Goal: Obtain resource: Obtain resource

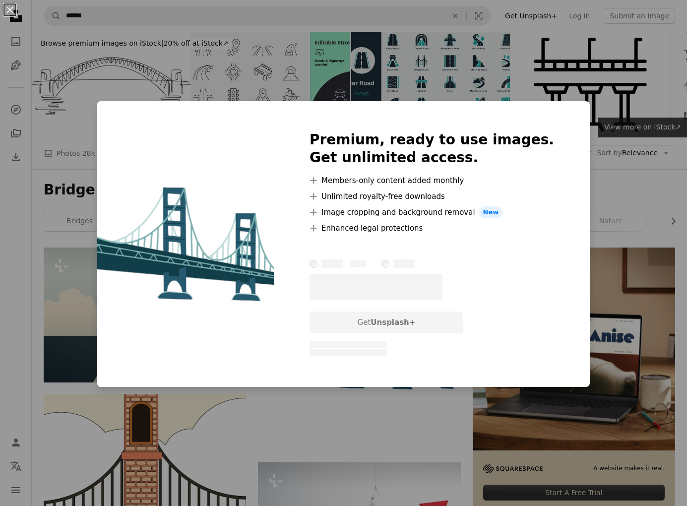
scroll to position [108, 0]
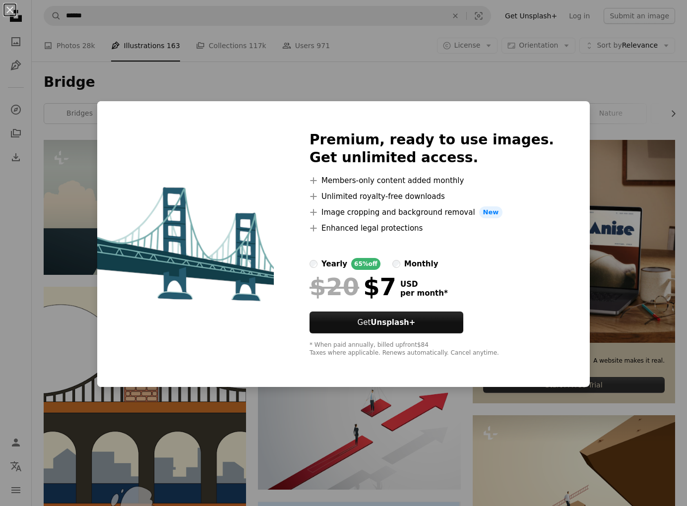
click at [568, 104] on div "An X shape Premium, ready to use images. Get unlimited access. A plus sign Memb…" at bounding box center [343, 253] width 687 height 506
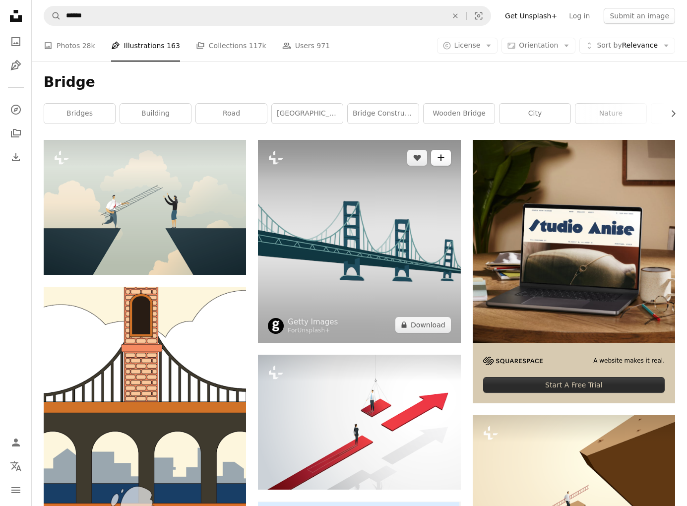
click at [449, 162] on button "A plus sign" at bounding box center [441, 158] width 20 height 16
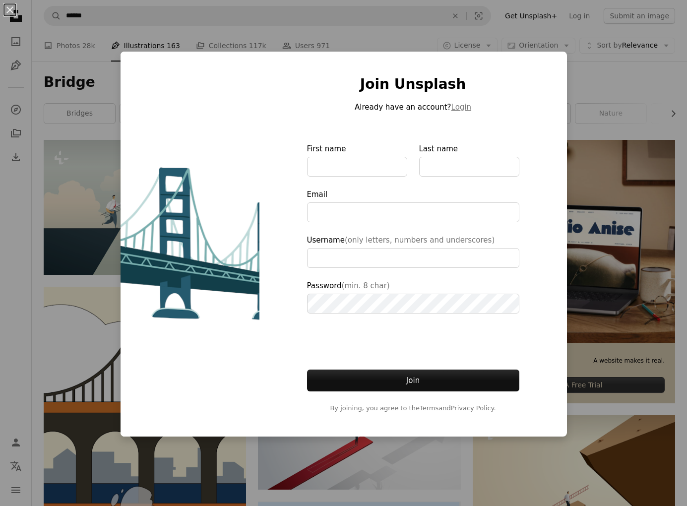
type input "**********"
click at [604, 70] on div "An X shape Join Unsplash Already have an account? Login First name Last name Em…" at bounding box center [343, 253] width 687 height 506
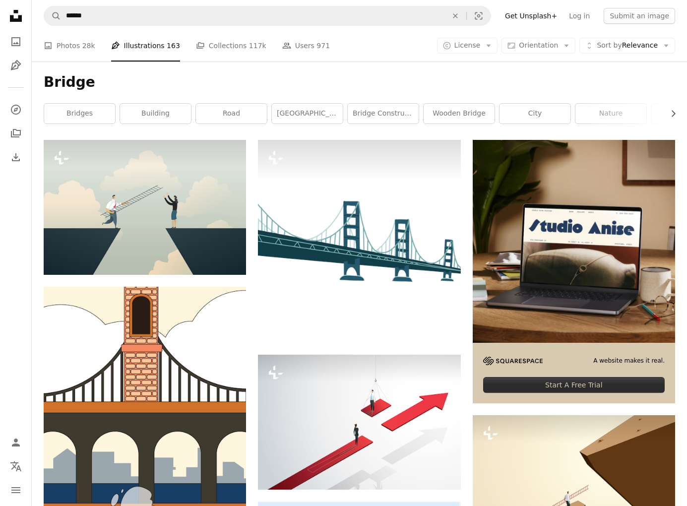
click at [600, 73] on h1 "Bridge" at bounding box center [359, 82] width 631 height 18
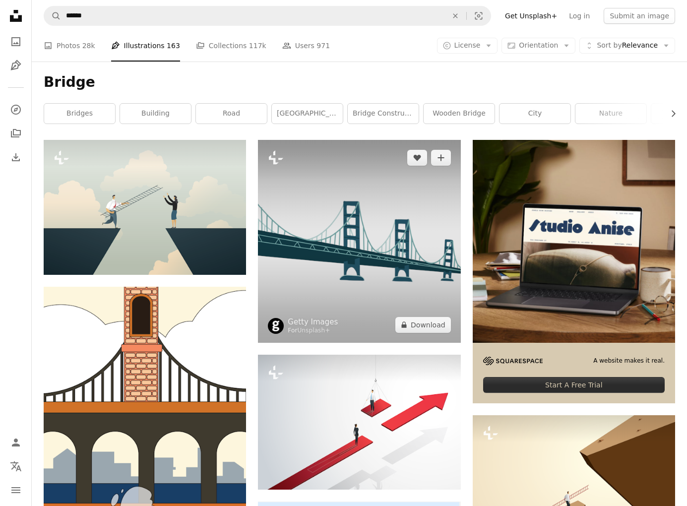
click at [348, 248] on img at bounding box center [359, 241] width 202 height 202
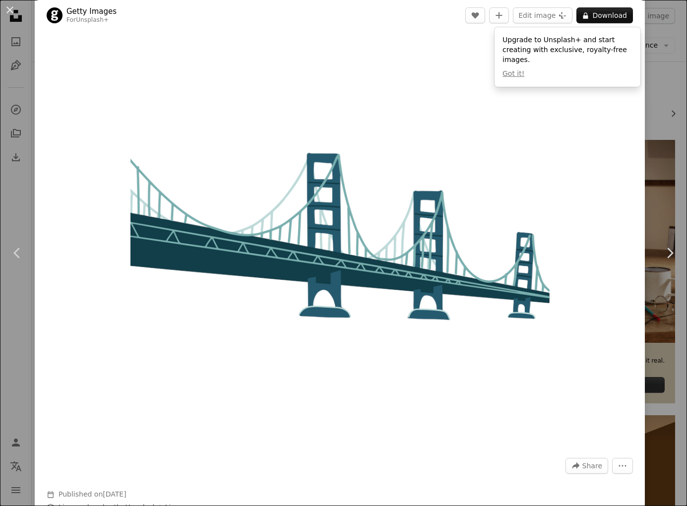
scroll to position [3, 0]
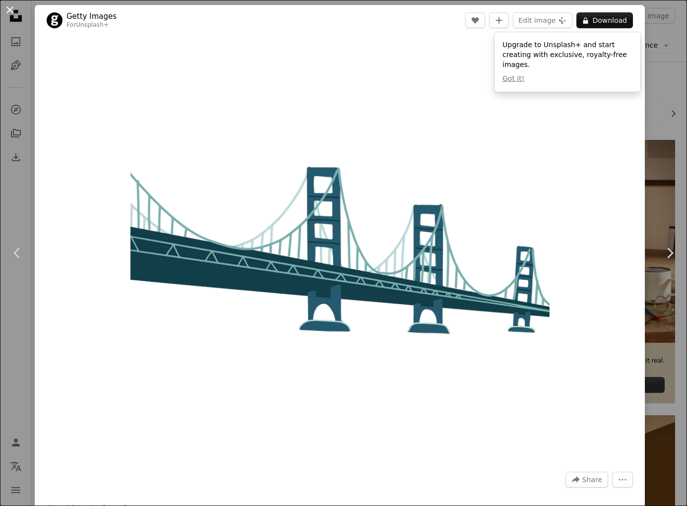
click at [10, 11] on button "An X shape" at bounding box center [10, 10] width 12 height 12
